Goal: Check status

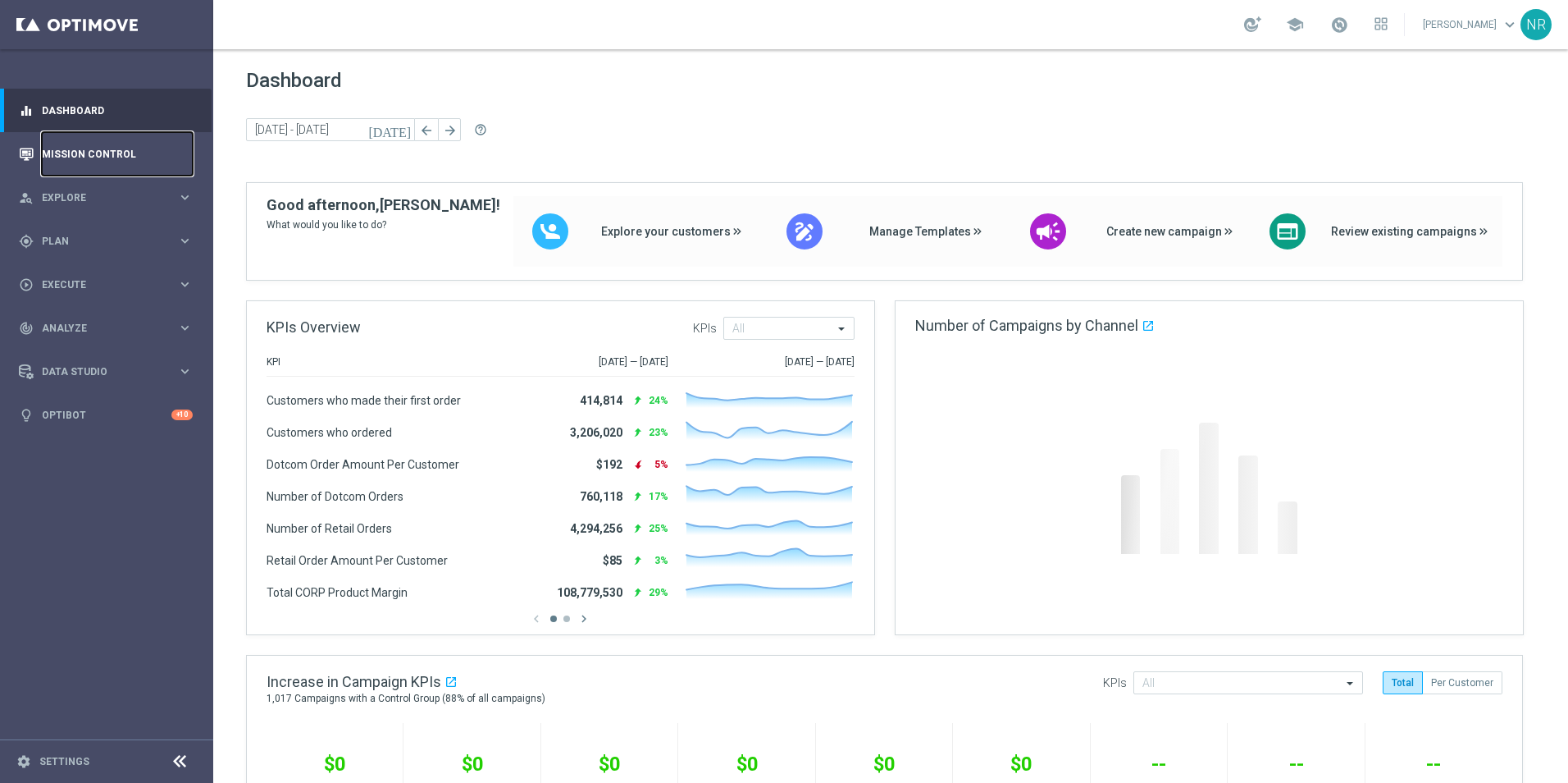
click at [140, 158] on link "Mission Control" at bounding box center [117, 154] width 151 height 44
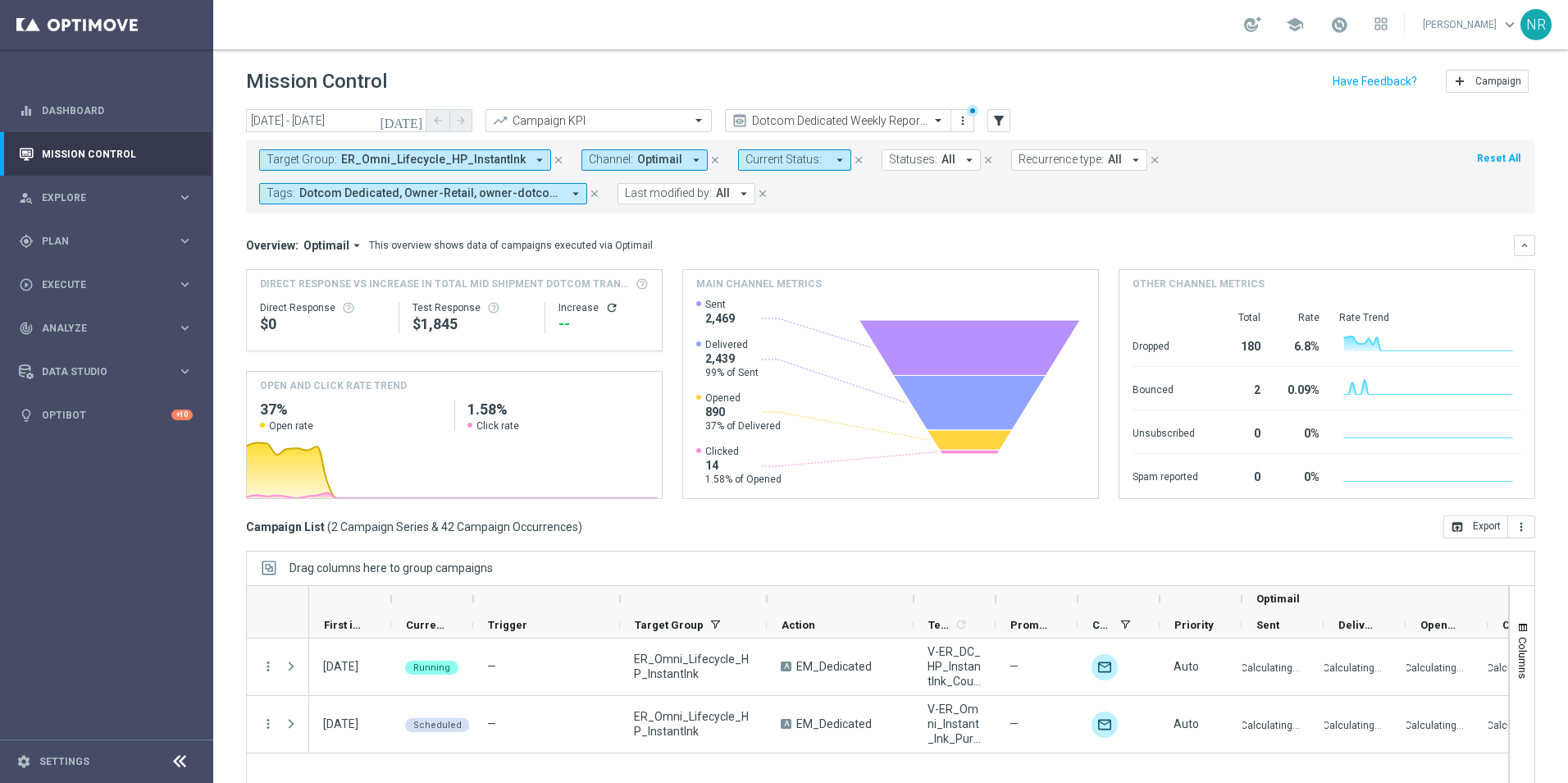
click at [532, 162] on icon "arrow_drop_down" at bounding box center [539, 160] width 15 height 15
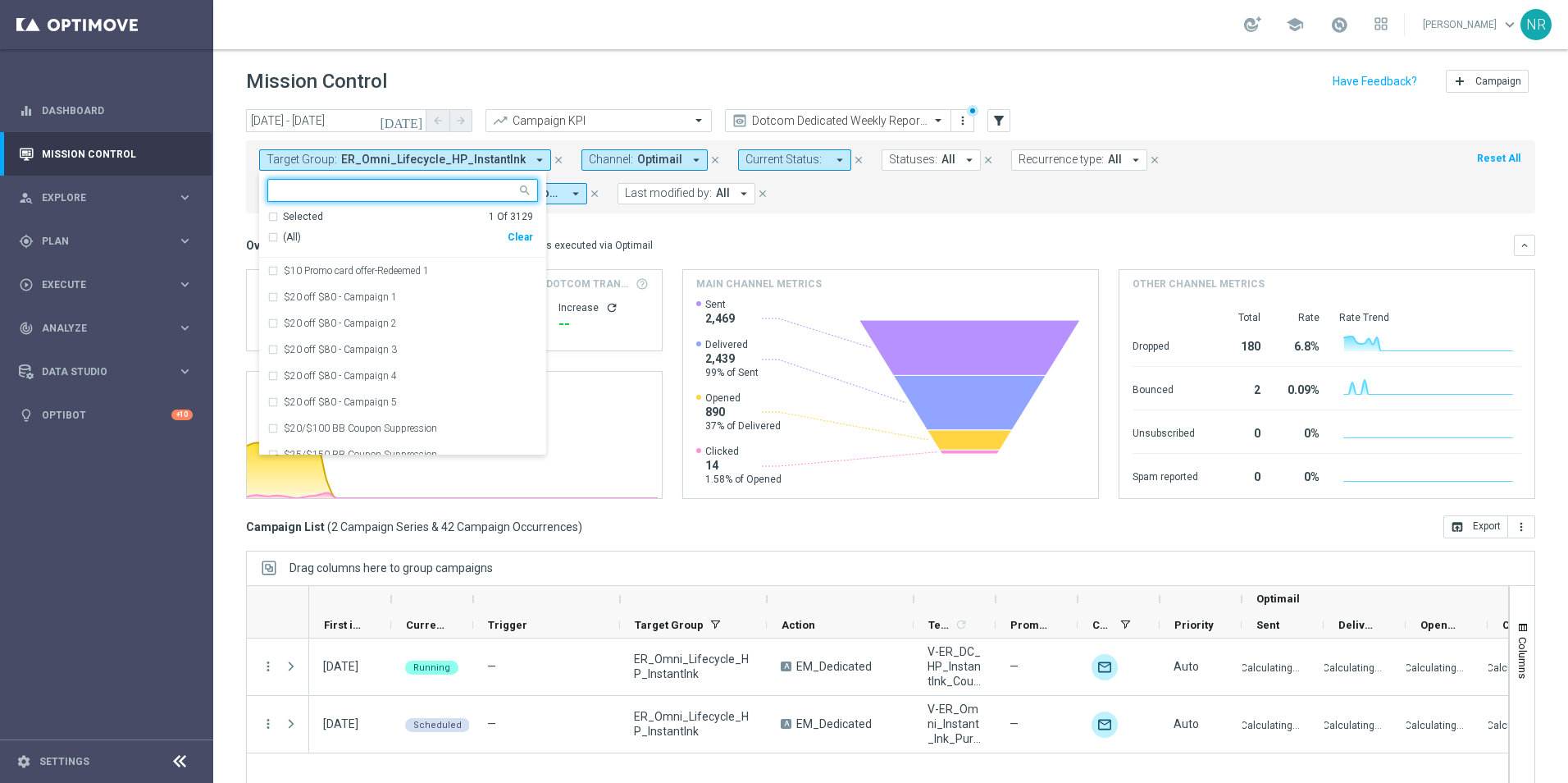
click at [0, 0] on div "Clear" at bounding box center [0, 0] width 0 height 0
click at [412, 189] on input "text" at bounding box center [396, 190] width 240 height 14
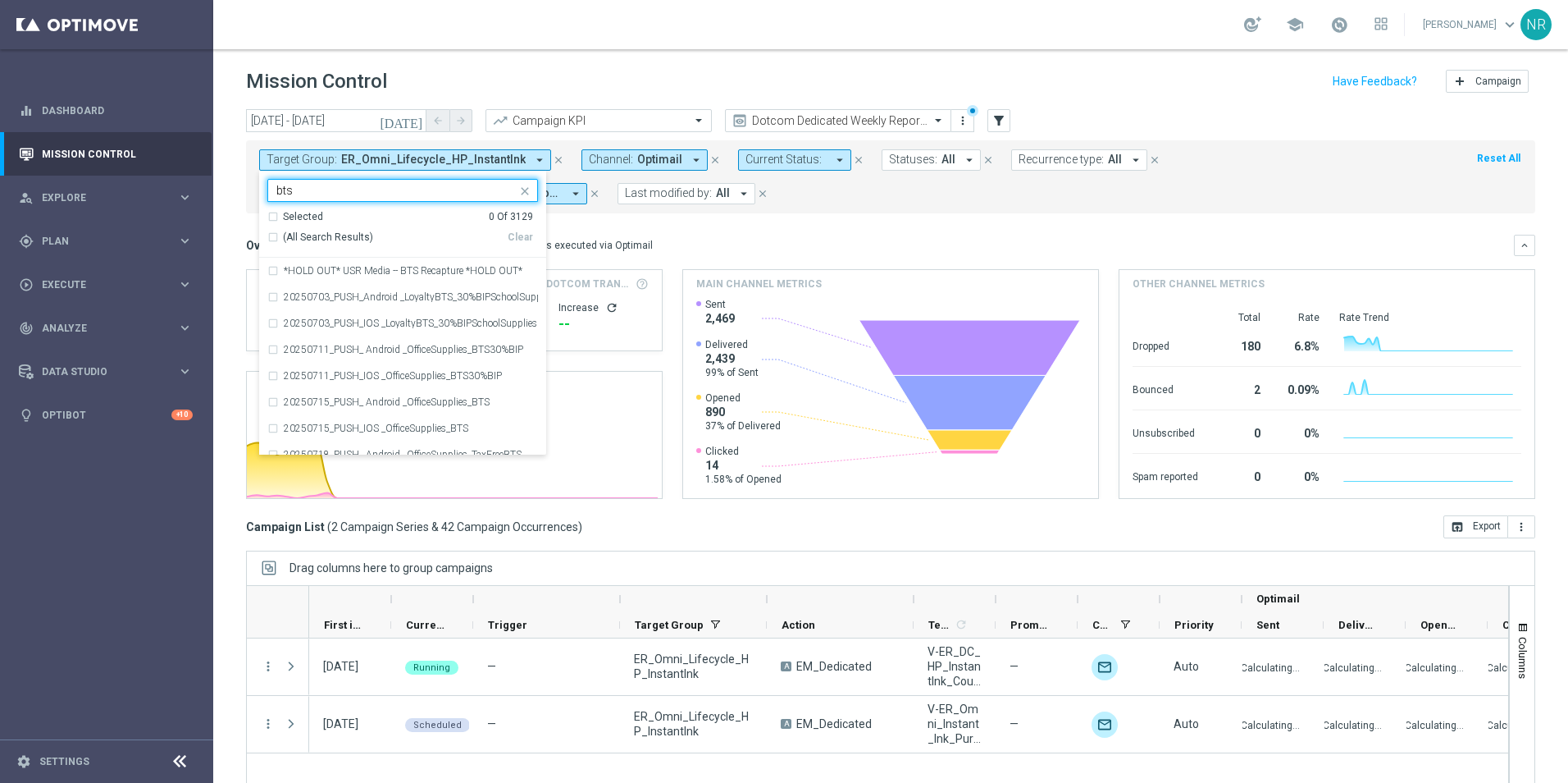
click at [323, 242] on span "(All Search Results)" at bounding box center [327, 237] width 90 height 14
type input "bts"
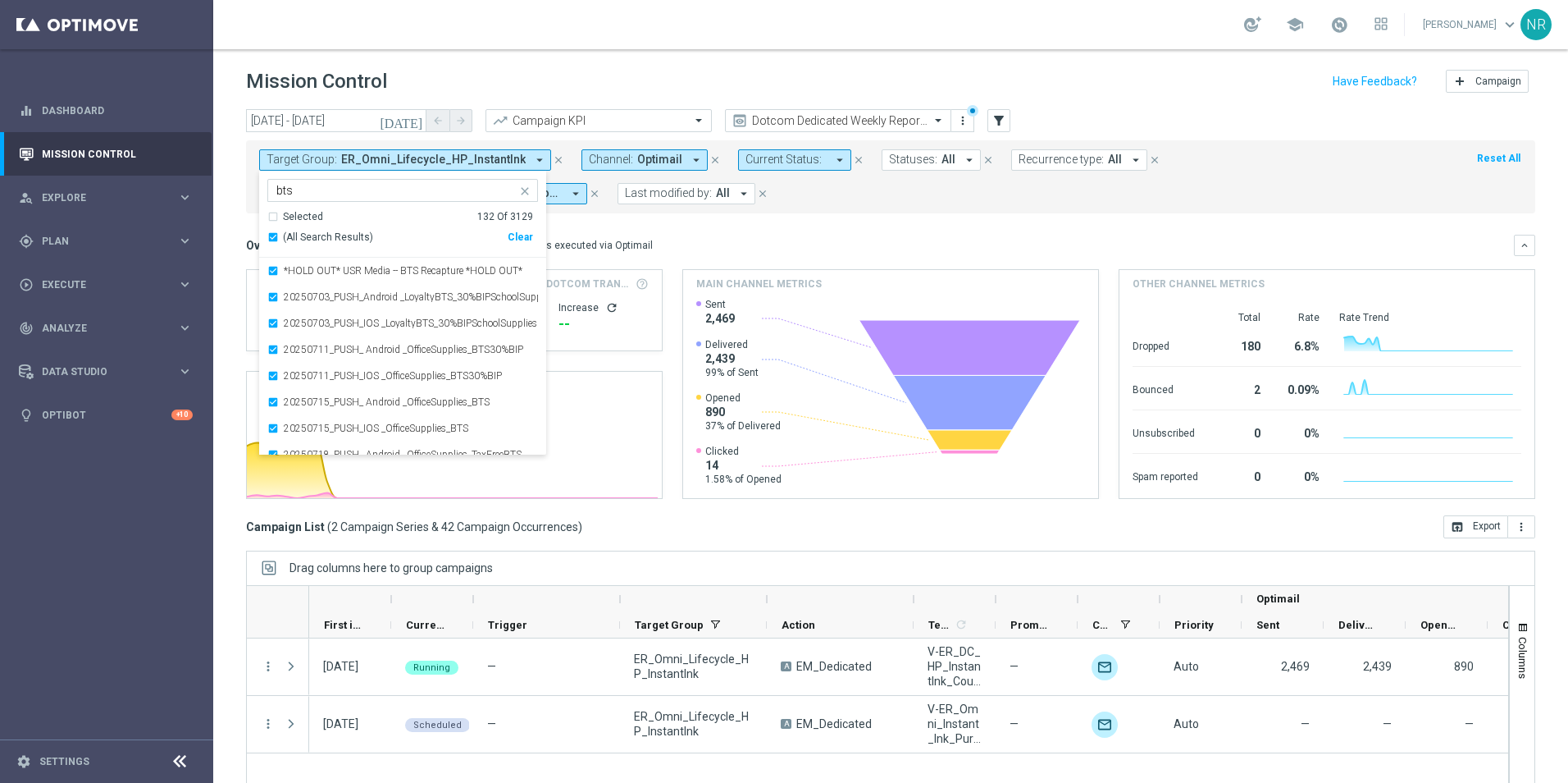
click at [420, 119] on icon "[DATE]" at bounding box center [401, 120] width 45 height 15
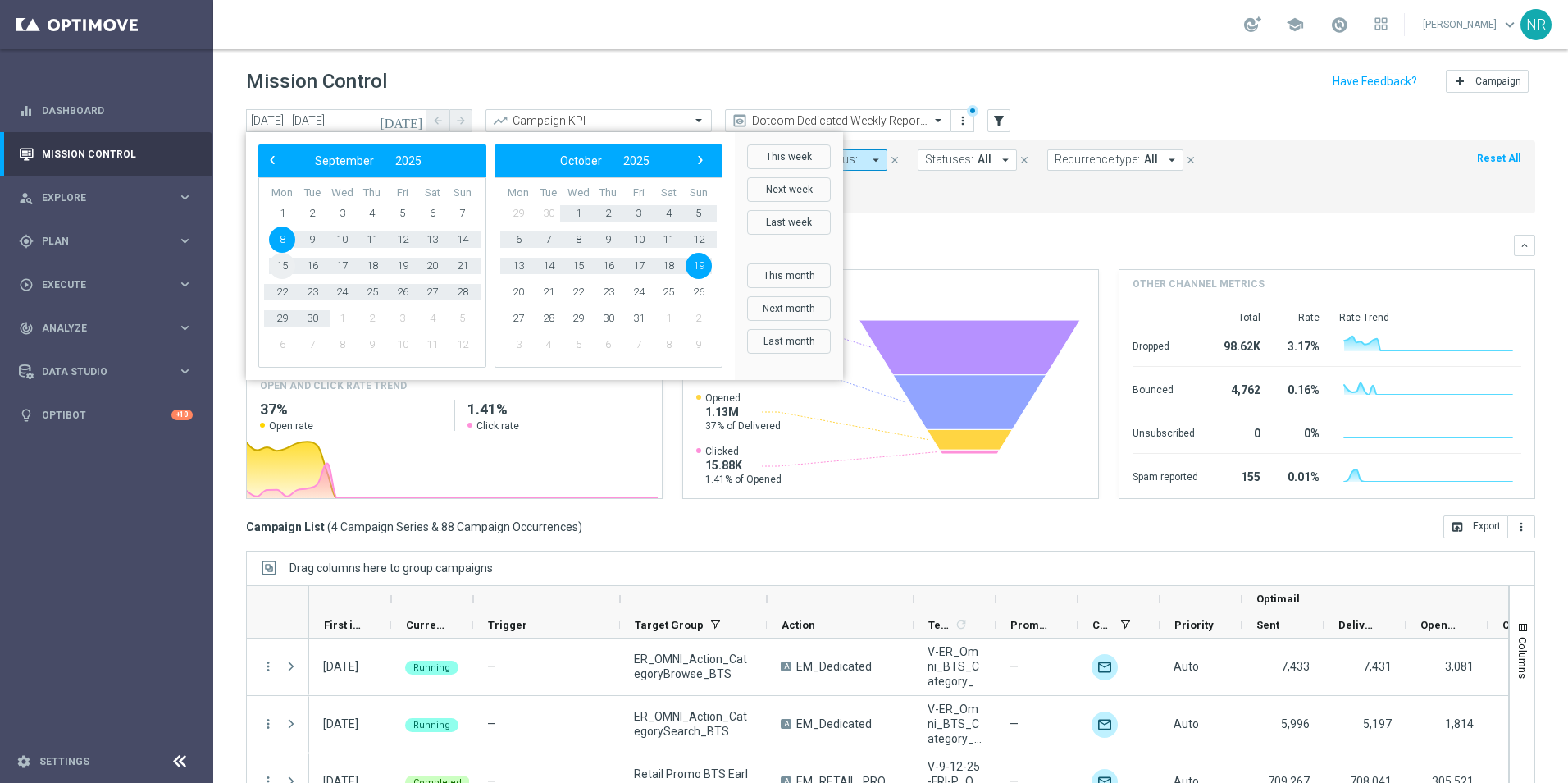
click at [281, 268] on span "15" at bounding box center [282, 266] width 26 height 26
click at [709, 292] on span "26" at bounding box center [698, 292] width 26 height 26
type input "[DATE] - [DATE]"
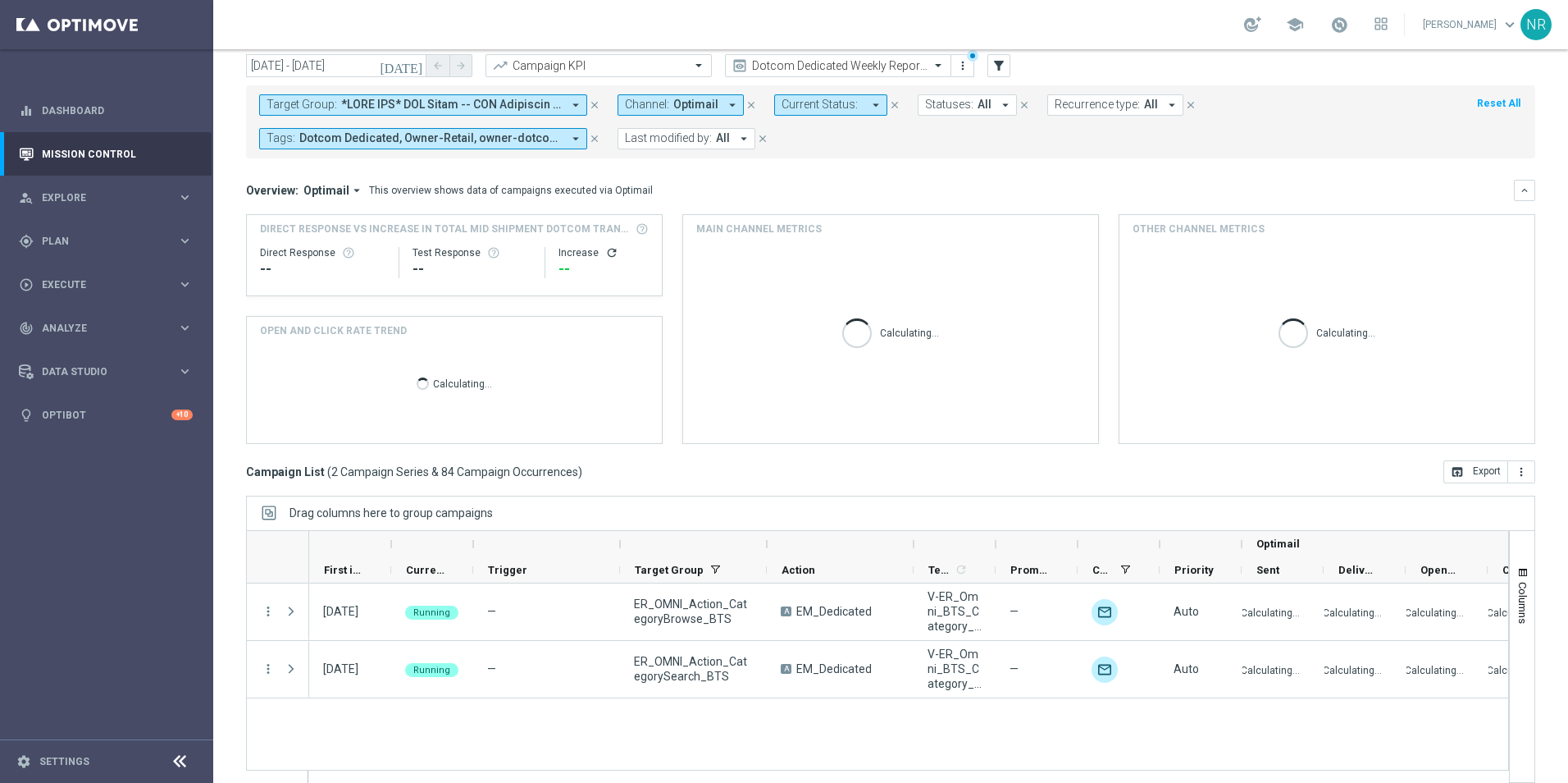
scroll to position [71, 0]
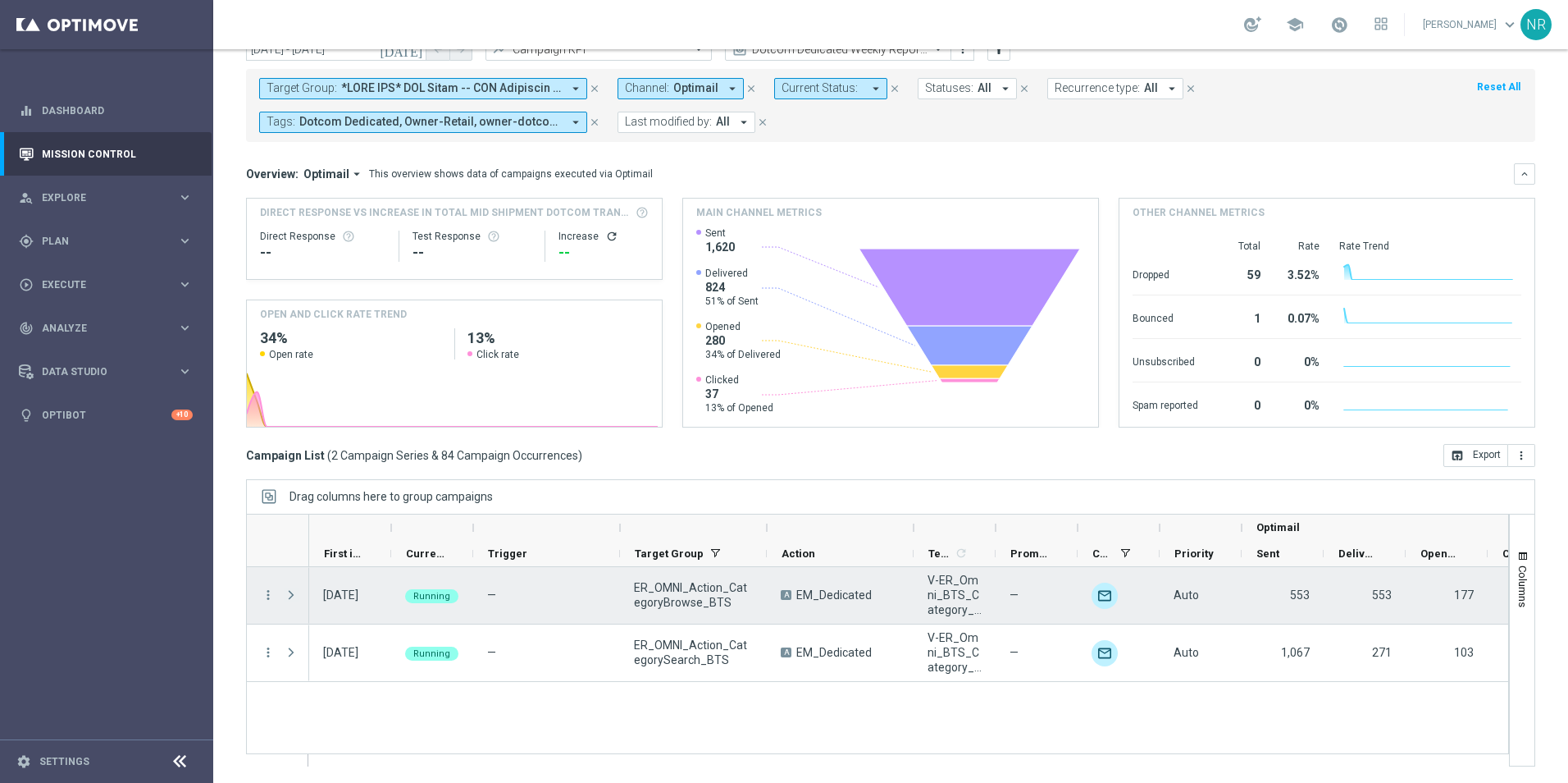
click at [296, 597] on span "Press SPACE to select this row." at bounding box center [291, 594] width 15 height 13
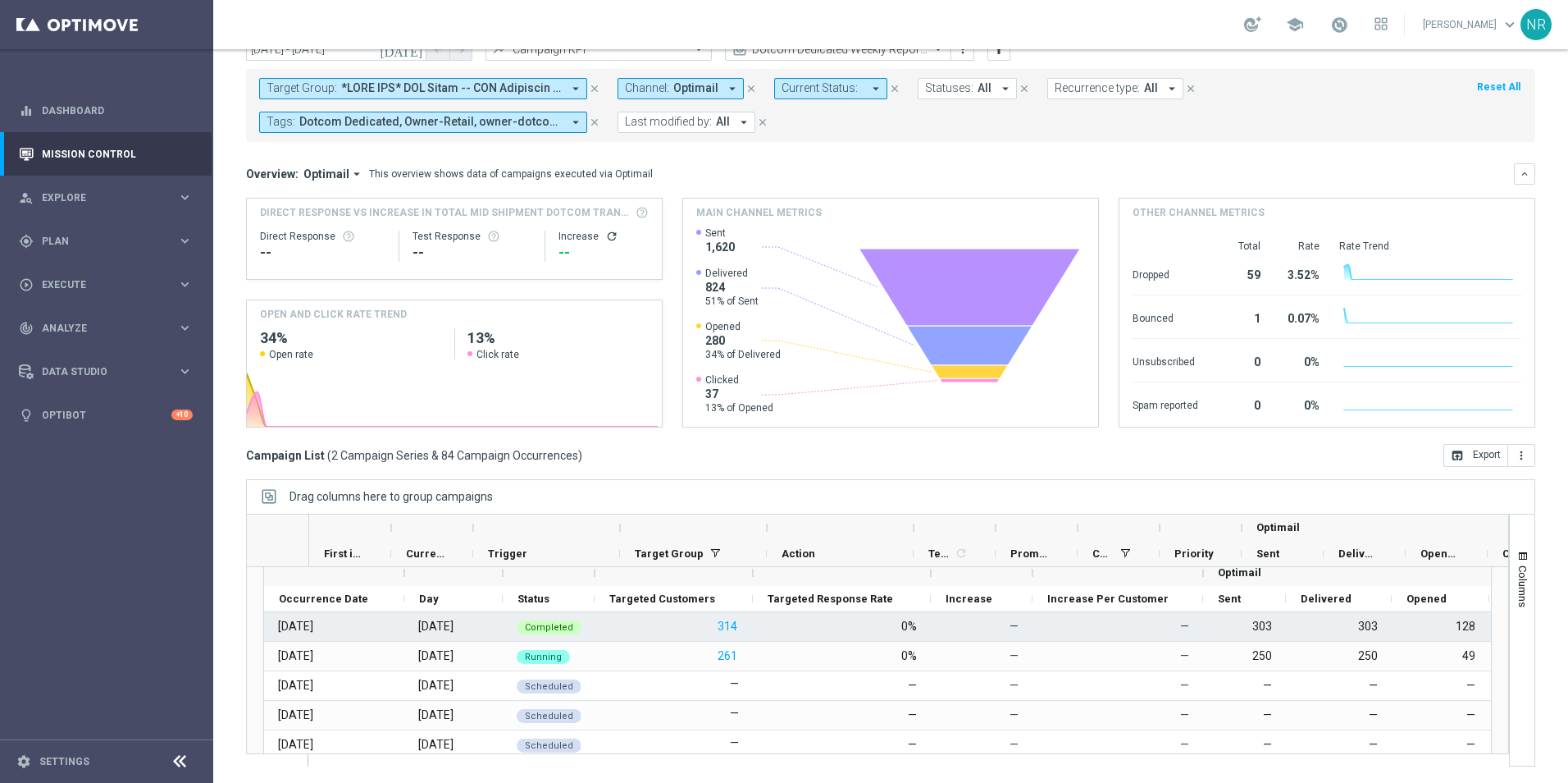
scroll to position [0, 0]
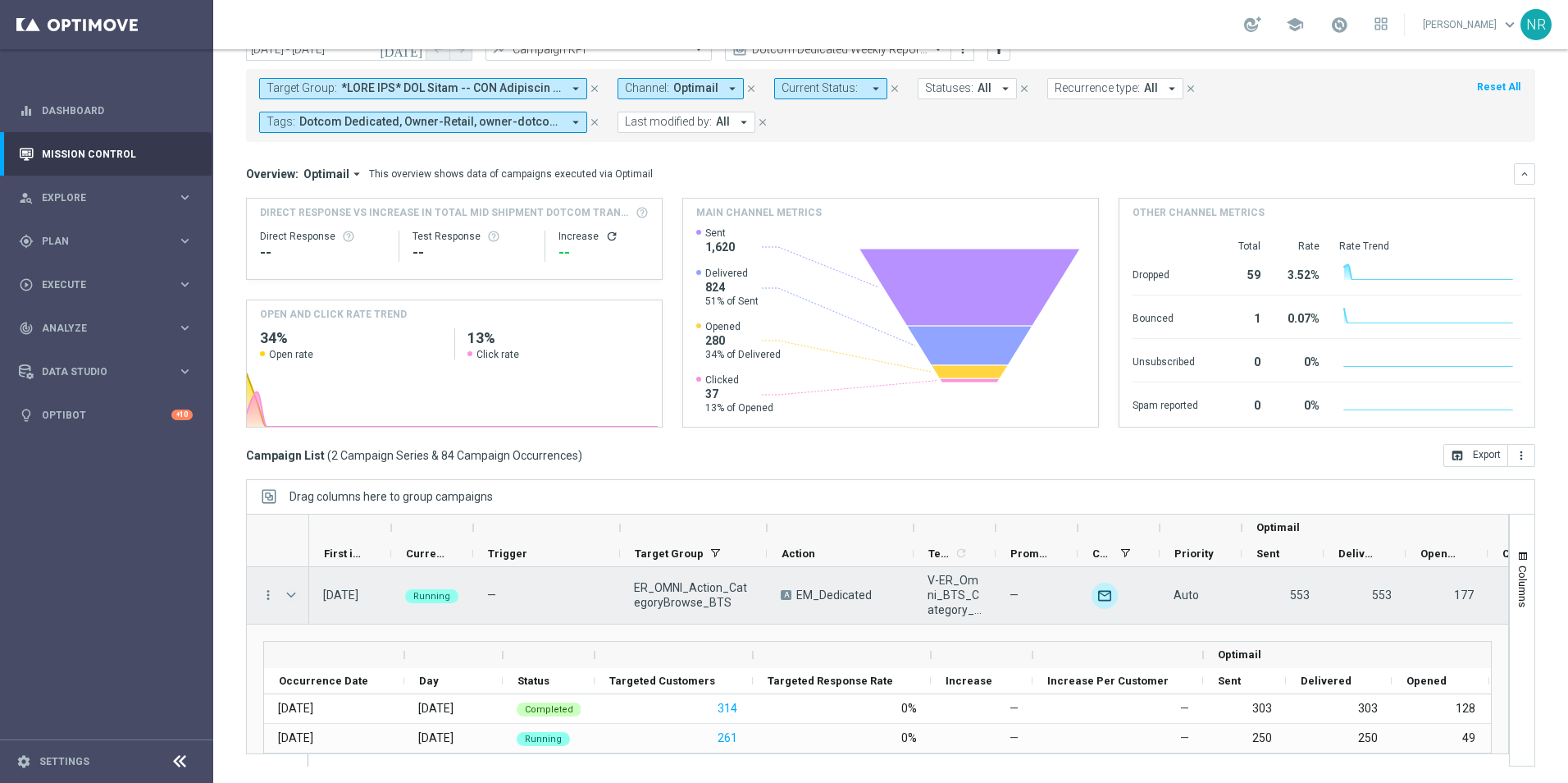
click at [296, 591] on span "Press SPACE to select this row." at bounding box center [291, 594] width 15 height 13
